Goal: Task Accomplishment & Management: Use online tool/utility

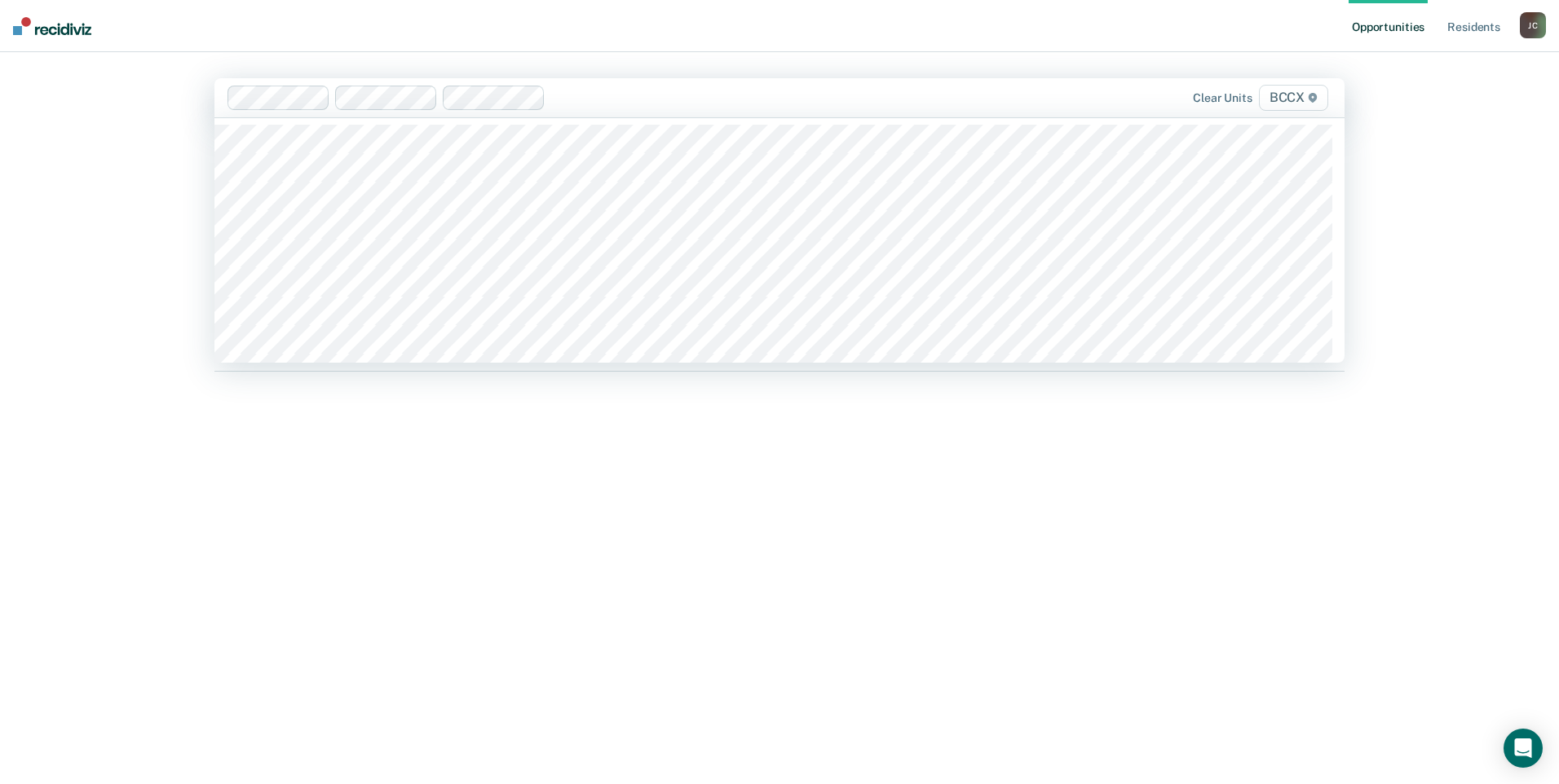
click at [764, 54] on main "519 results available. Use Up and Down to choose options, press Enter to select…" at bounding box center [780, 399] width 1169 height 693
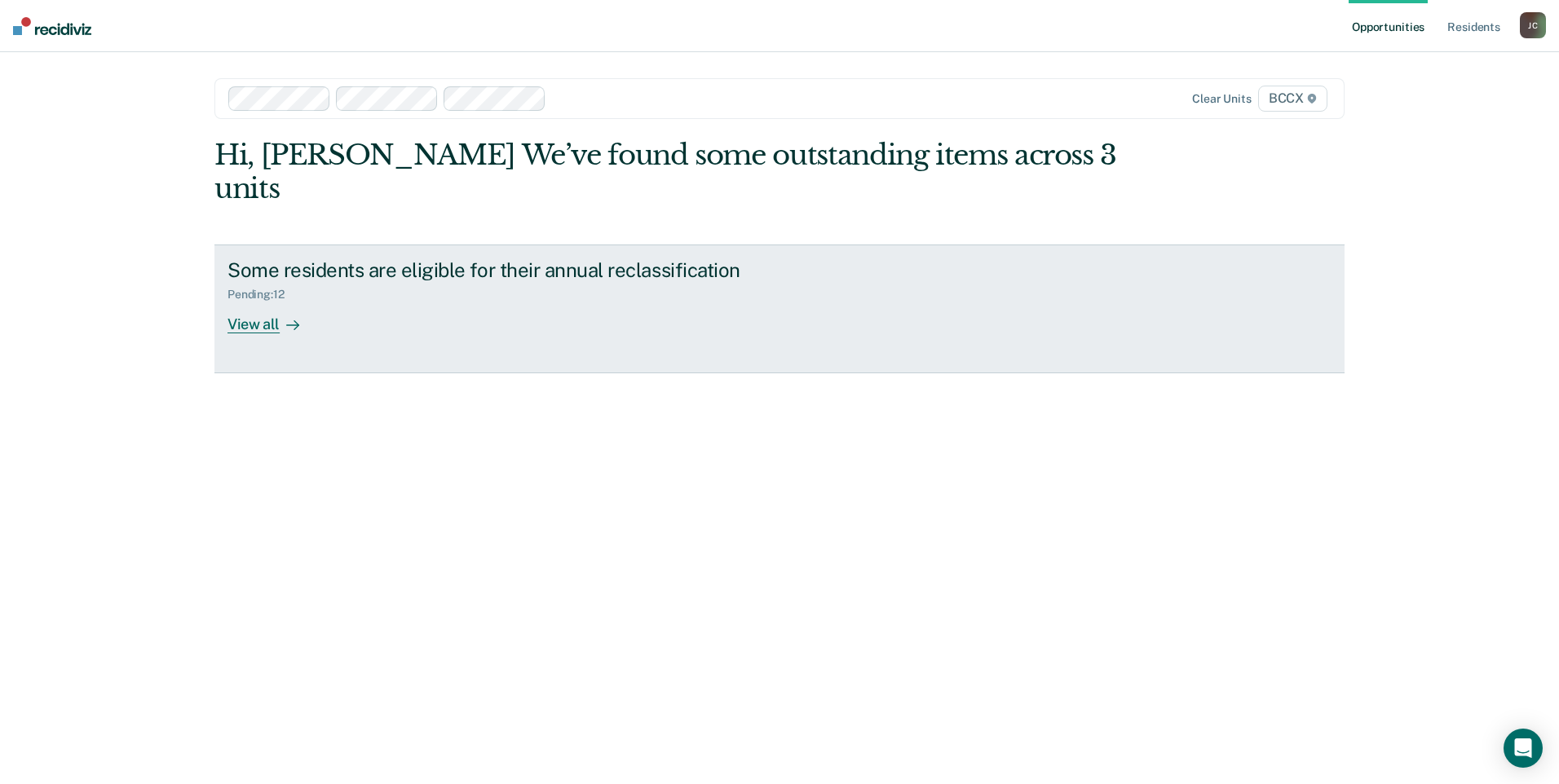
click at [241, 302] on div "View all" at bounding box center [273, 318] width 92 height 32
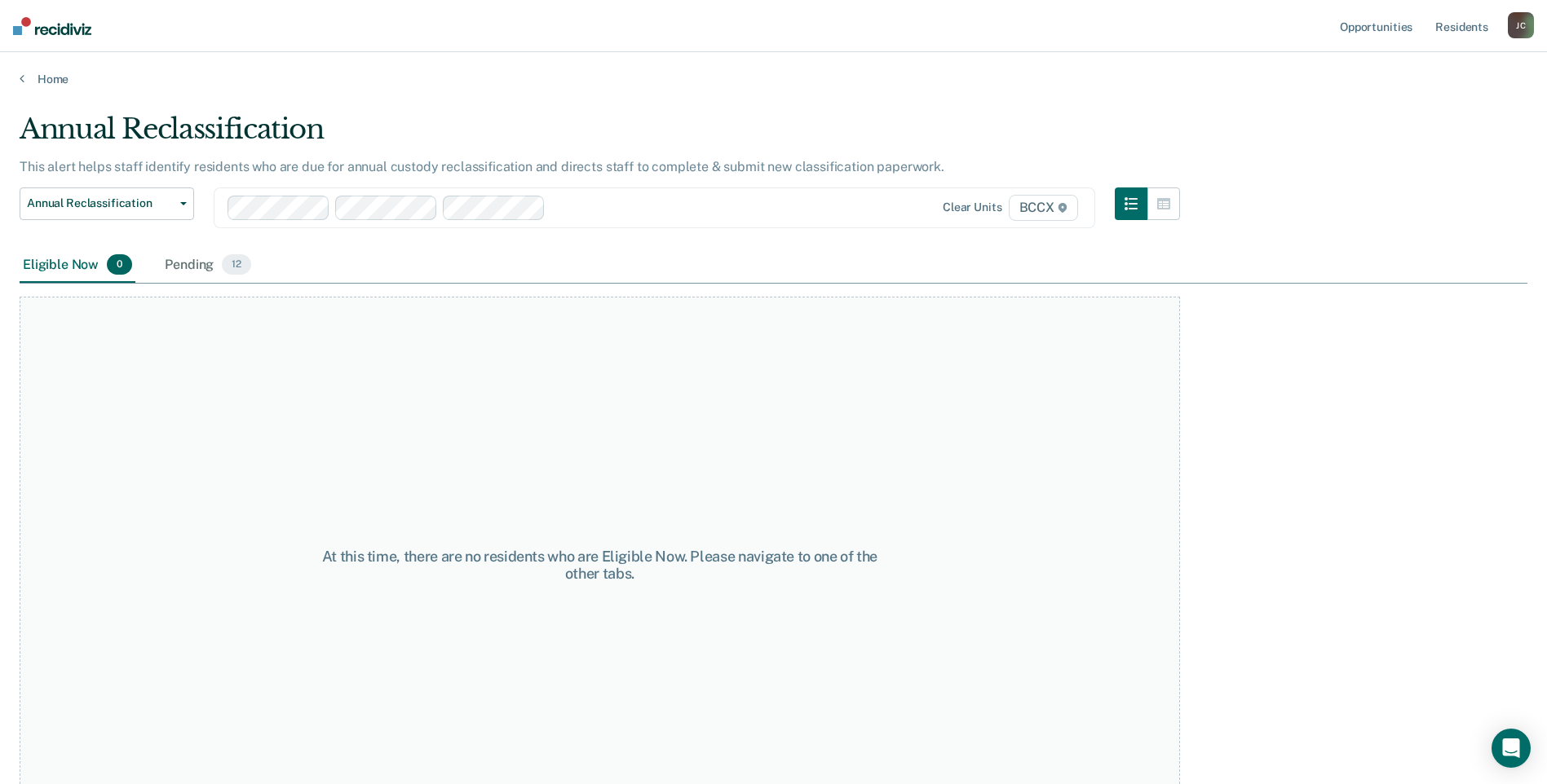
click at [446, 277] on div "Eligible Now 0 Pending 12" at bounding box center [773, 265] width 1508 height 36
click at [215, 274] on div "Pending 12" at bounding box center [208, 265] width 93 height 36
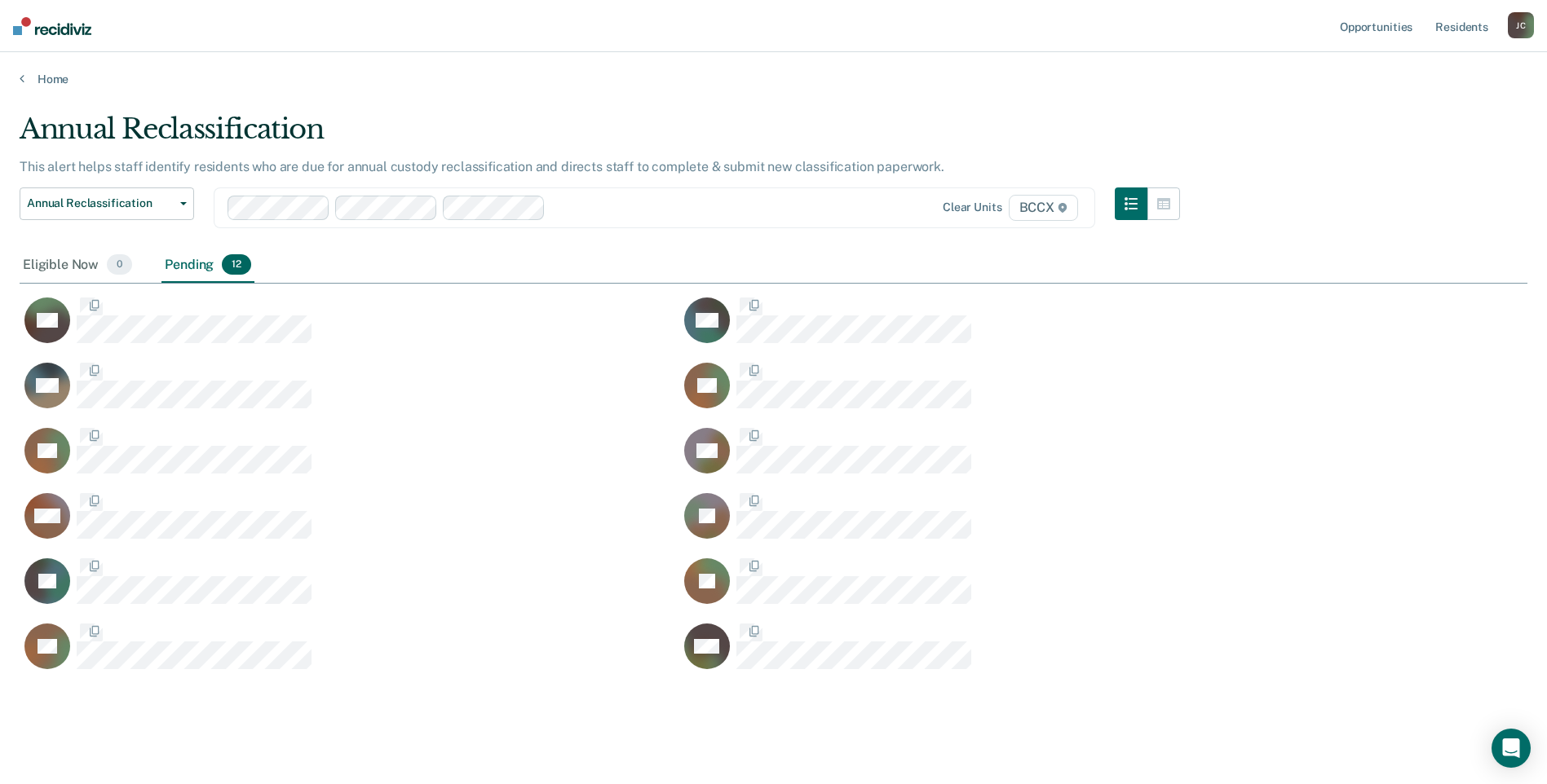
scroll to position [560, 1496]
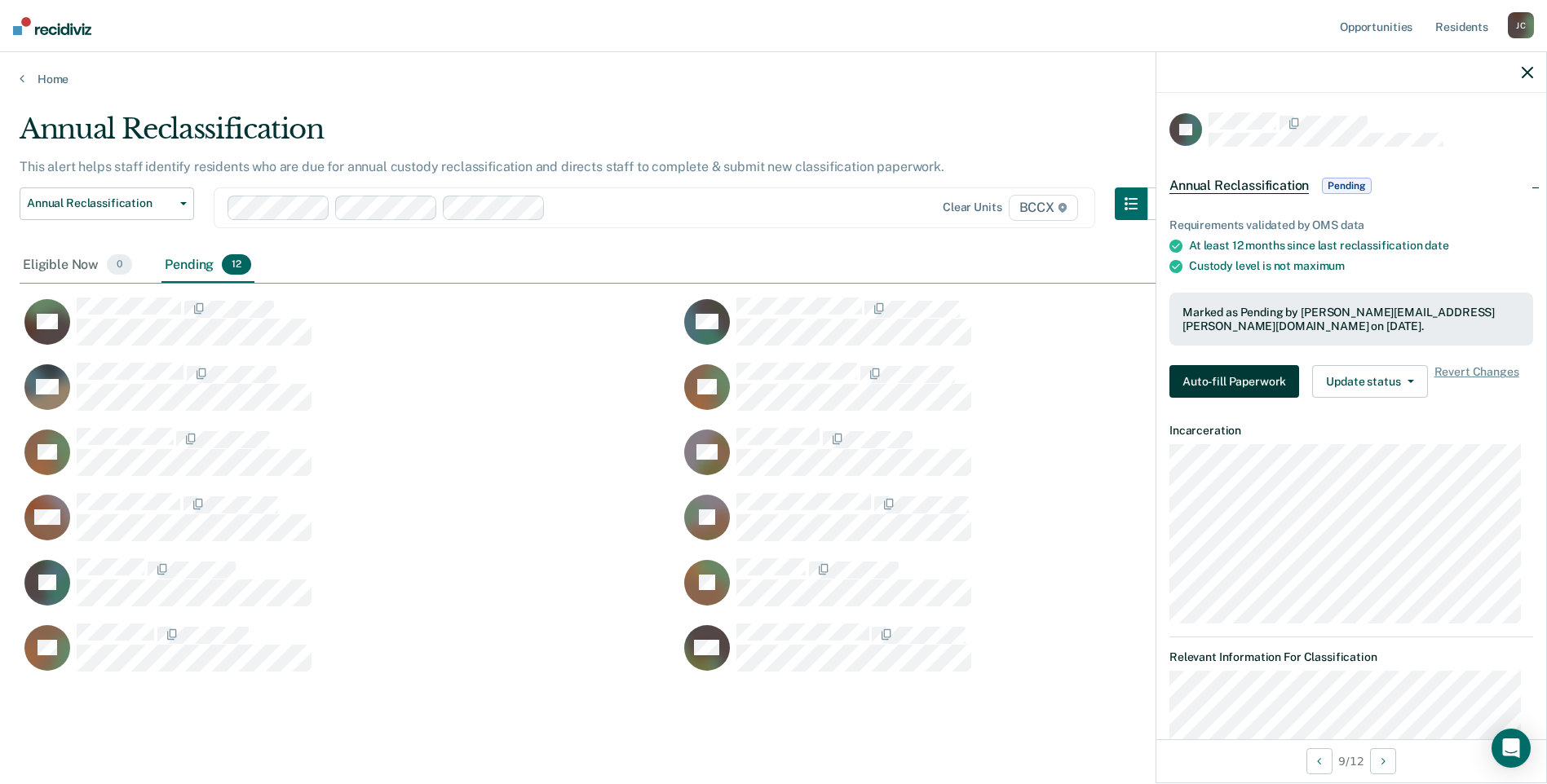
click at [1262, 382] on button "Auto-fill Paperwork" at bounding box center [1234, 381] width 130 height 33
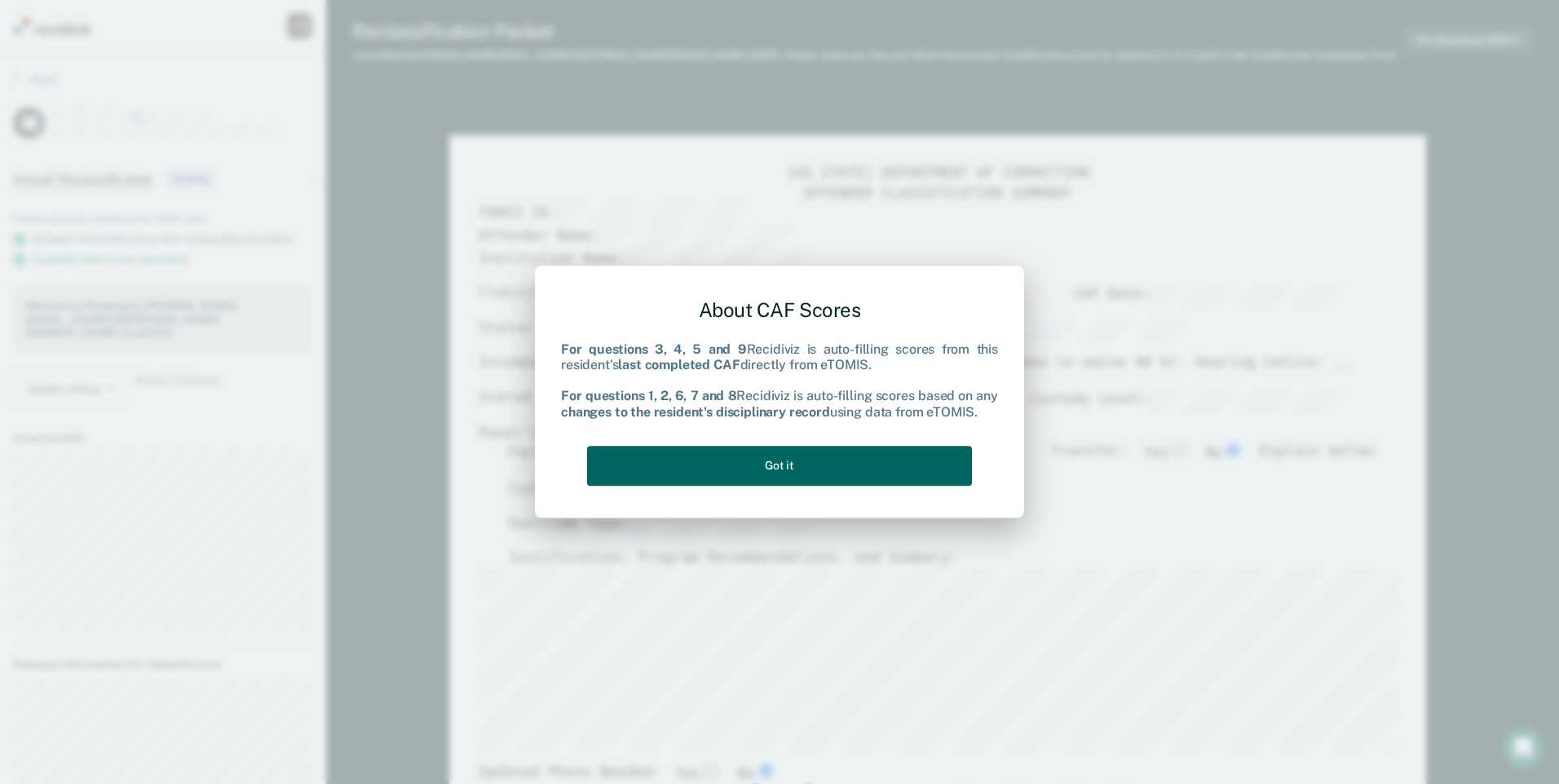
click at [759, 468] on button "Got it" at bounding box center [780, 465] width 385 height 40
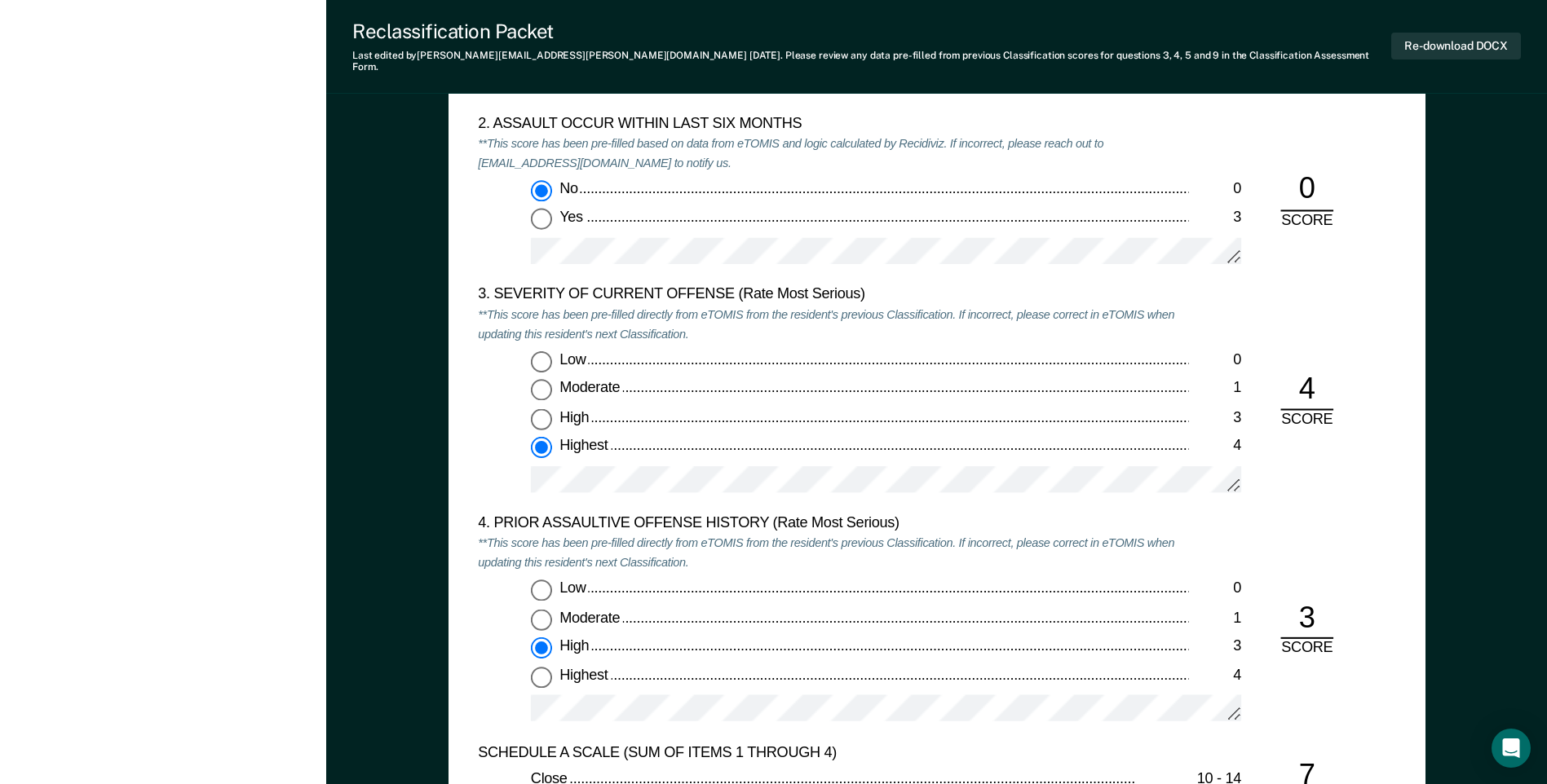
scroll to position [1875, 0]
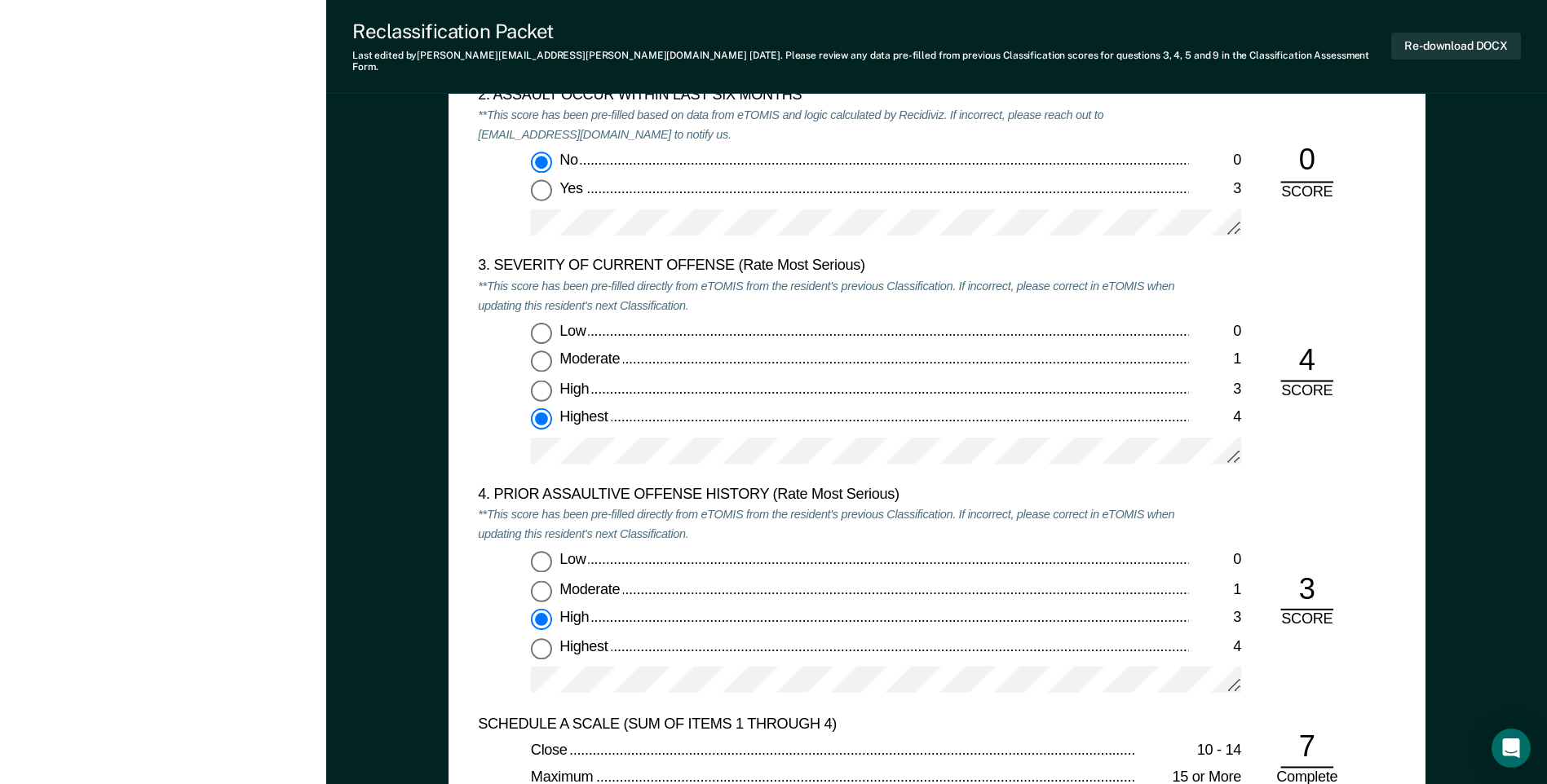
click at [1316, 572] on div "3" at bounding box center [1307, 591] width 53 height 40
click at [1316, 578] on div "3" at bounding box center [1307, 591] width 53 height 40
click at [1314, 578] on div "3" at bounding box center [1307, 591] width 53 height 40
click at [1427, 36] on button "Re-download DOCX" at bounding box center [1456, 46] width 130 height 27
type textarea "x"
